Goal: Transaction & Acquisition: Obtain resource

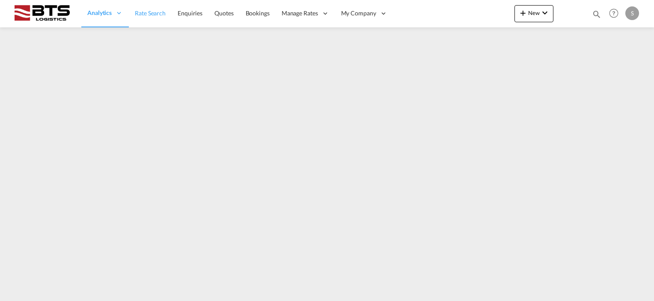
click at [143, 15] on span "Rate Search" at bounding box center [150, 12] width 31 height 7
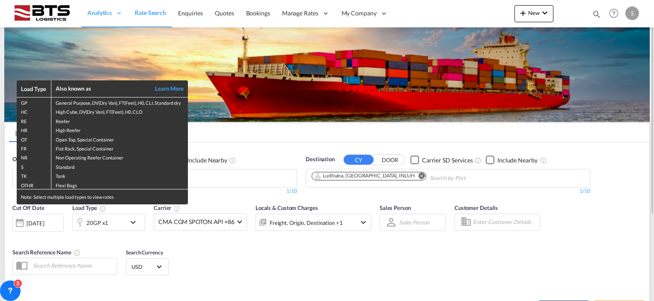
click at [233, 265] on div "Load Type Also known as Learn More GP General Purpose, DV(Dry Van), FT(Feet), H…" at bounding box center [327, 150] width 654 height 301
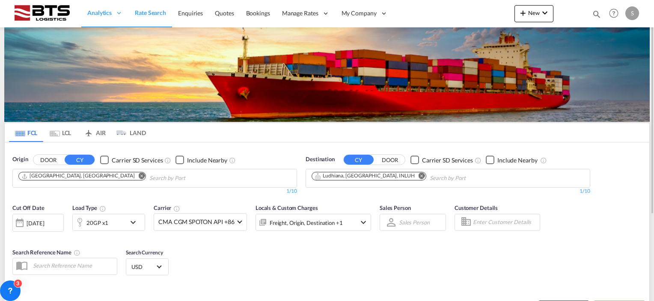
click at [139, 174] on md-icon "Remove" at bounding box center [142, 176] width 6 height 6
click at [69, 176] on body "Analytics Reports Dashboard Rate Search Enquiries Quotes Bookings" at bounding box center [327, 150] width 654 height 301
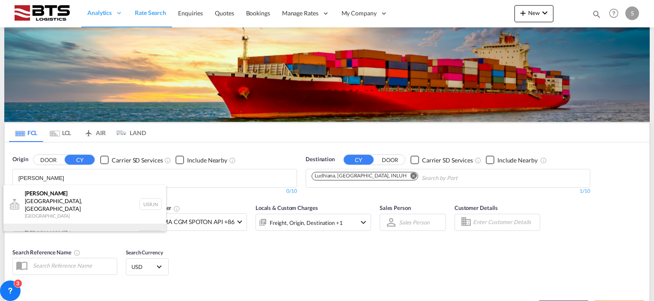
type input "rotter"
click at [36, 224] on div "Rotter dam Netherlands NLRTM" at bounding box center [84, 237] width 163 height 26
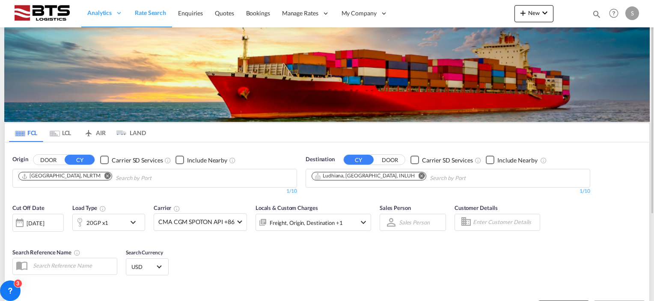
drag, startPoint x: 272, startPoint y: 257, endPoint x: 276, endPoint y: 249, distance: 8.7
click at [418, 174] on md-icon "Remove" at bounding box center [421, 176] width 6 height 6
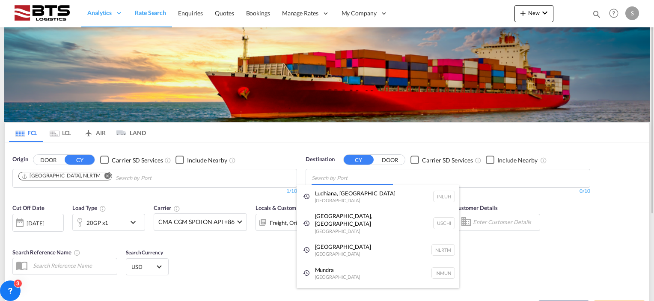
click at [319, 180] on body "Analytics Reports Dashboard Rate Search Enquiries Quotes Bookings" at bounding box center [327, 150] width 654 height 301
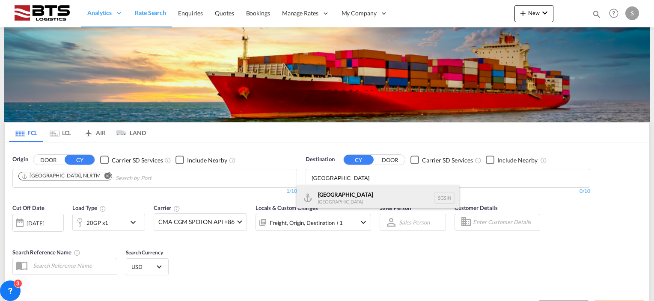
type input "singapore"
click at [322, 193] on div "Singapore Singapore SGSIN" at bounding box center [378, 198] width 163 height 26
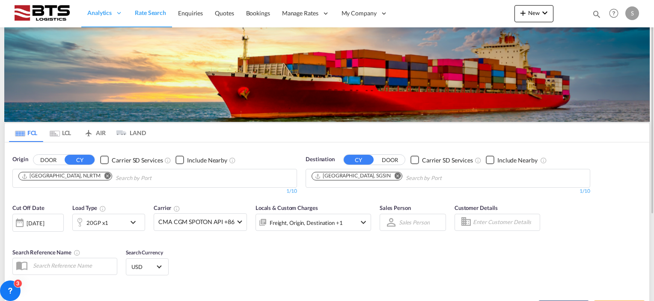
scroll to position [86, 0]
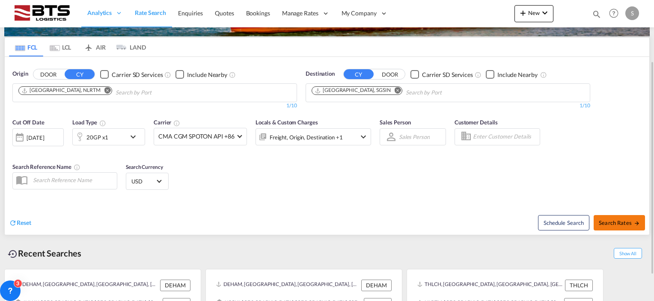
click at [607, 224] on span "Search Rates" at bounding box center [619, 222] width 41 height 7
type input "NLRTM to SGSIN / 11 Aug 2025"
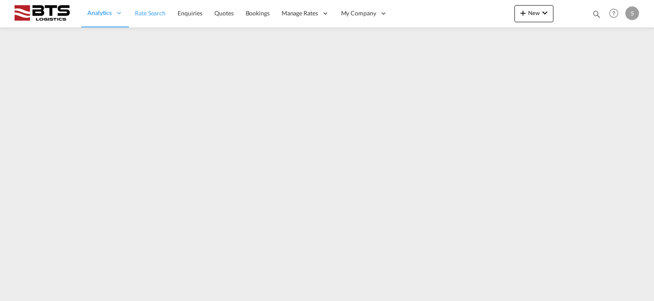
click at [149, 11] on span "Rate Search" at bounding box center [150, 12] width 31 height 7
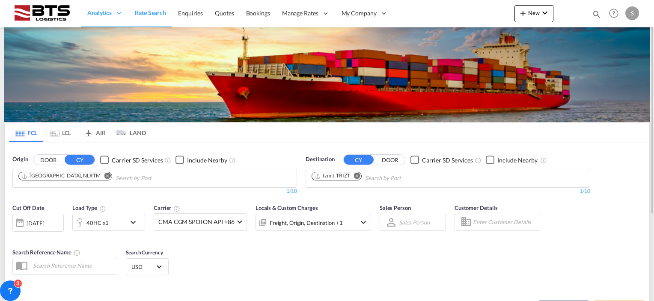
click at [104, 175] on md-icon "Remove" at bounding box center [107, 176] width 6 height 6
click at [77, 179] on body "Analytics Reports Dashboard Rate Search Enquiries Quotes Bookings" at bounding box center [327, 150] width 654 height 301
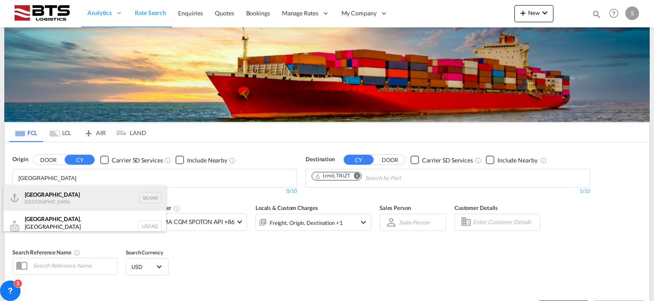
type input "[GEOGRAPHIC_DATA]"
click at [31, 196] on div "Antwerp [GEOGRAPHIC_DATA] BEANR" at bounding box center [84, 198] width 163 height 26
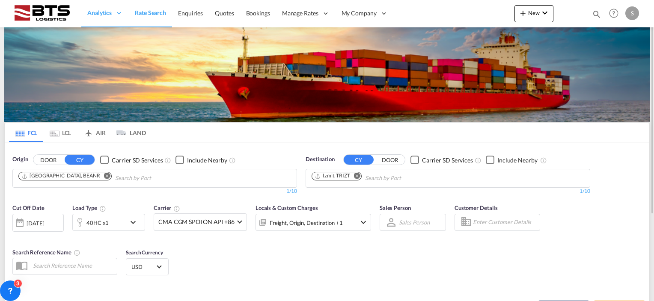
click at [359, 174] on md-icon "Remove" at bounding box center [357, 176] width 6 height 6
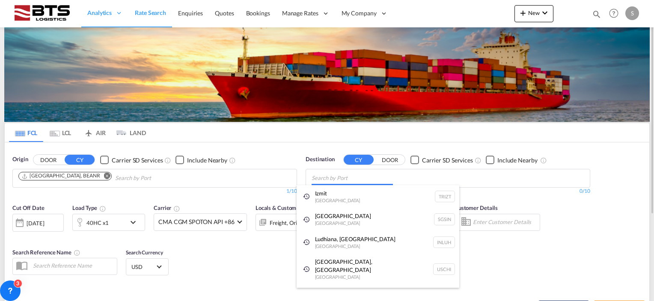
click at [328, 176] on body "Analytics Reports Dashboard Rate Search Enquiries Quotes Bookings" at bounding box center [327, 150] width 654 height 301
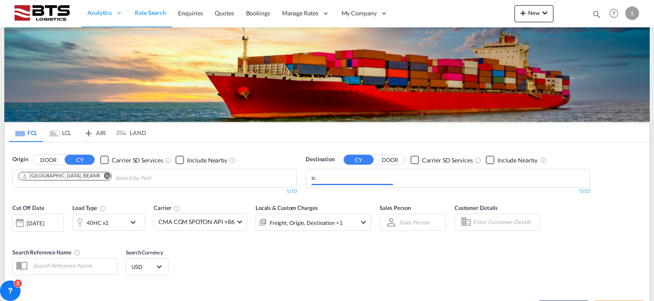
type input "i"
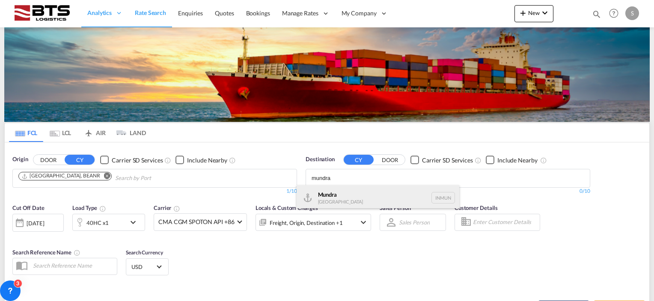
type input "mundra"
click at [346, 196] on div "Mundra [GEOGRAPHIC_DATA] INMUN" at bounding box center [378, 198] width 163 height 26
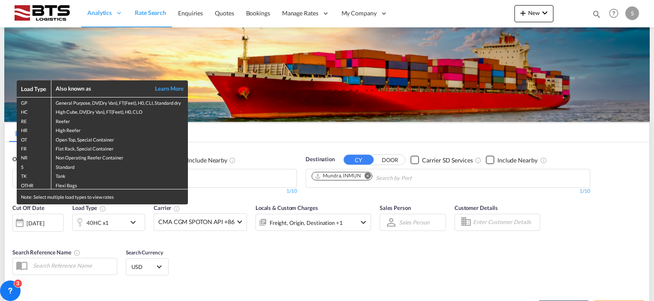
click at [133, 220] on div "Load Type Also known as Learn More GP General Purpose, DV(Dry Van), FT(Feet), H…" at bounding box center [327, 150] width 654 height 301
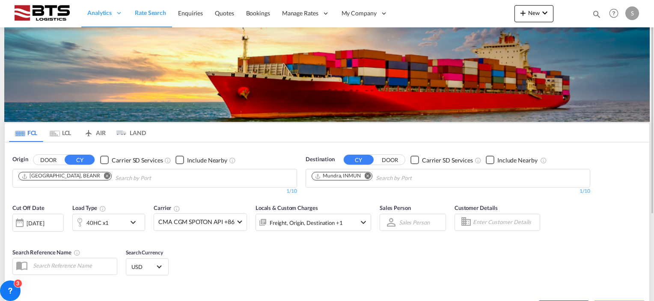
click at [136, 224] on md-icon "icon-chevron-down" at bounding box center [135, 222] width 15 height 10
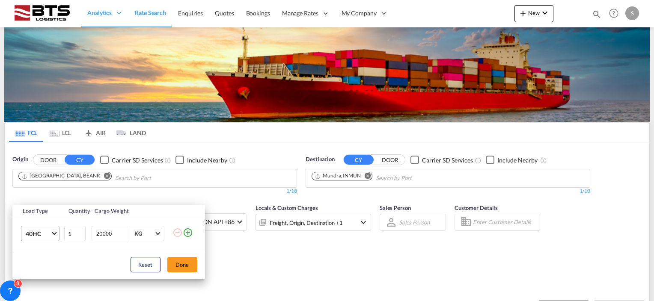
click at [53, 234] on md-select-value "40HC" at bounding box center [42, 233] width 34 height 15
click at [50, 193] on md-option "20GP" at bounding box center [47, 192] width 58 height 21
click at [182, 260] on button "Done" at bounding box center [182, 264] width 30 height 15
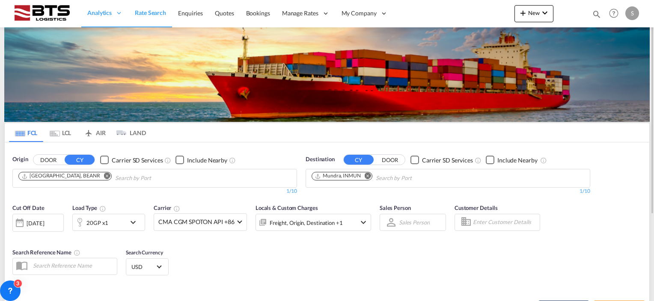
click at [253, 244] on div "Cut Off Date [DATE] [DATE] Load Type 20GP x1 Carrier CMA CGM SPOTON API +86 Onl…" at bounding box center [327, 240] width 644 height 83
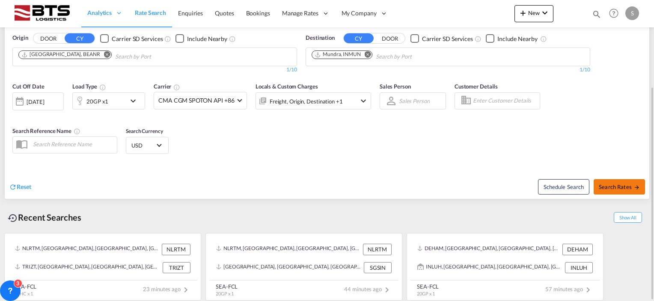
click at [605, 185] on span "Search Rates" at bounding box center [619, 187] width 41 height 7
type input "BEANR to INMUN / [DATE]"
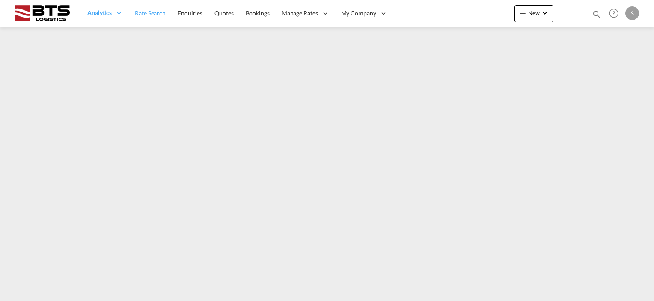
click at [142, 16] on span "Rate Search" at bounding box center [150, 12] width 31 height 7
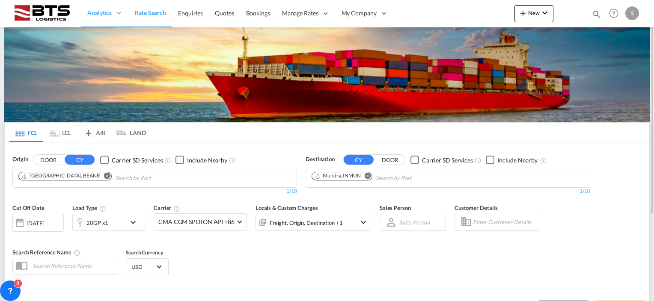
click at [134, 217] on md-icon "icon-chevron-down" at bounding box center [135, 222] width 15 height 10
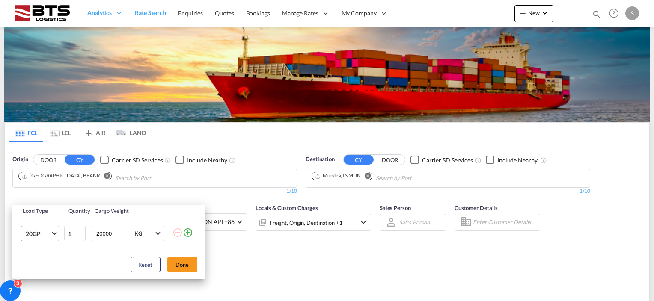
click at [53, 231] on span "Choose: \a20GP" at bounding box center [54, 233] width 5 height 5
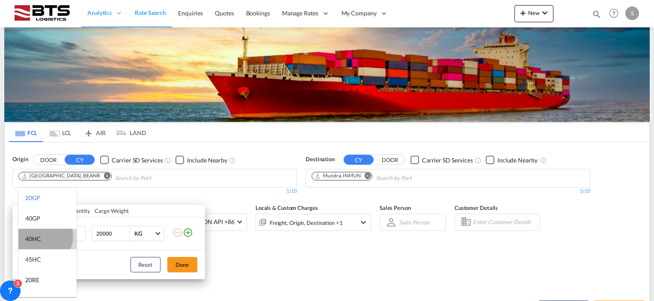
drag, startPoint x: 41, startPoint y: 236, endPoint x: 92, endPoint y: 246, distance: 52.4
click at [41, 237] on md-option "40HC" at bounding box center [47, 239] width 58 height 21
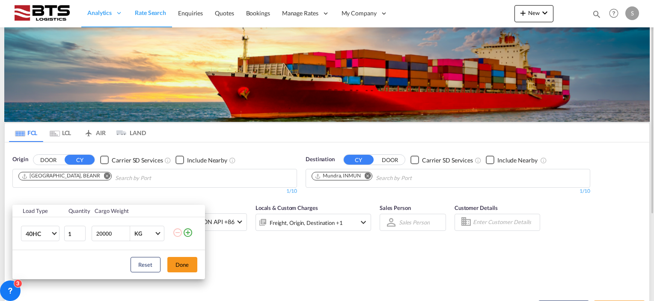
click at [181, 261] on button "Done" at bounding box center [182, 264] width 30 height 15
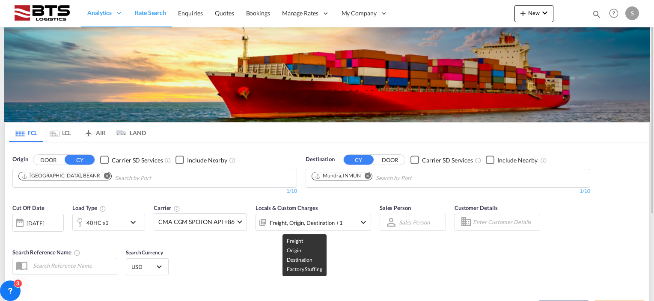
click at [340, 225] on div "Freight, Origin, Destination +1" at bounding box center [306, 223] width 73 height 12
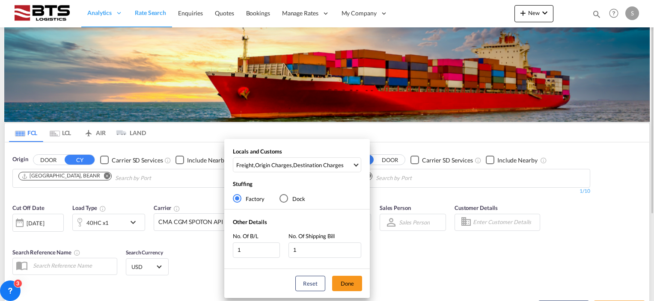
click at [459, 241] on div "Locals and Customs Freight , Origin Charges , Destination Charges Clear All Sel…" at bounding box center [327, 150] width 654 height 301
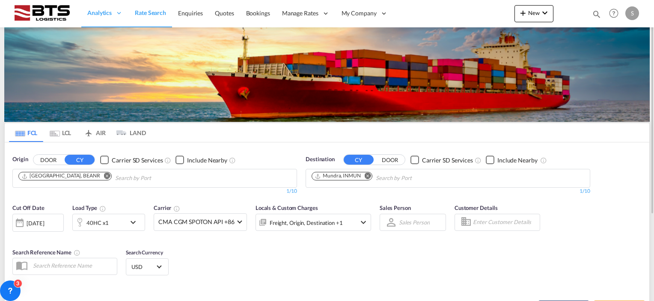
scroll to position [86, 0]
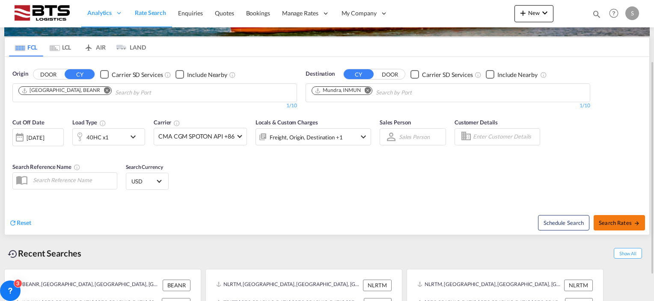
click at [616, 222] on span "Search Rates" at bounding box center [619, 222] width 41 height 7
type input "BEANR to INMUN / [DATE]"
